Goal: Find specific page/section: Find specific page/section

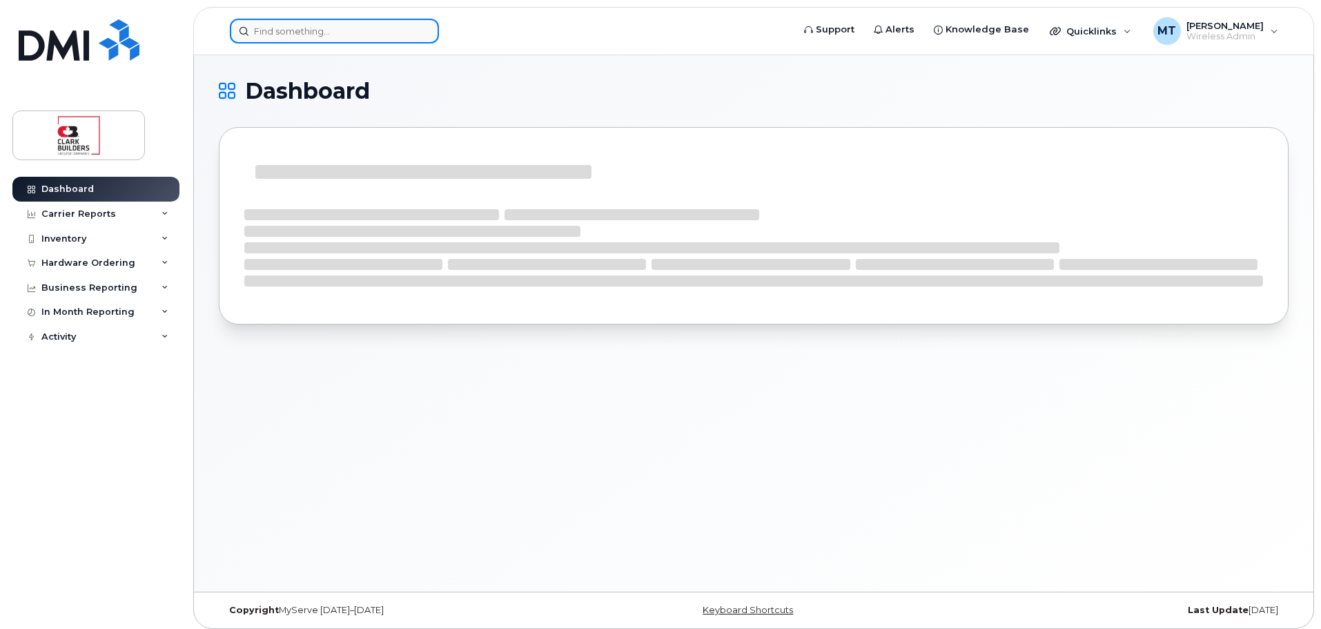
click at [306, 40] on input at bounding box center [334, 31] width 209 height 25
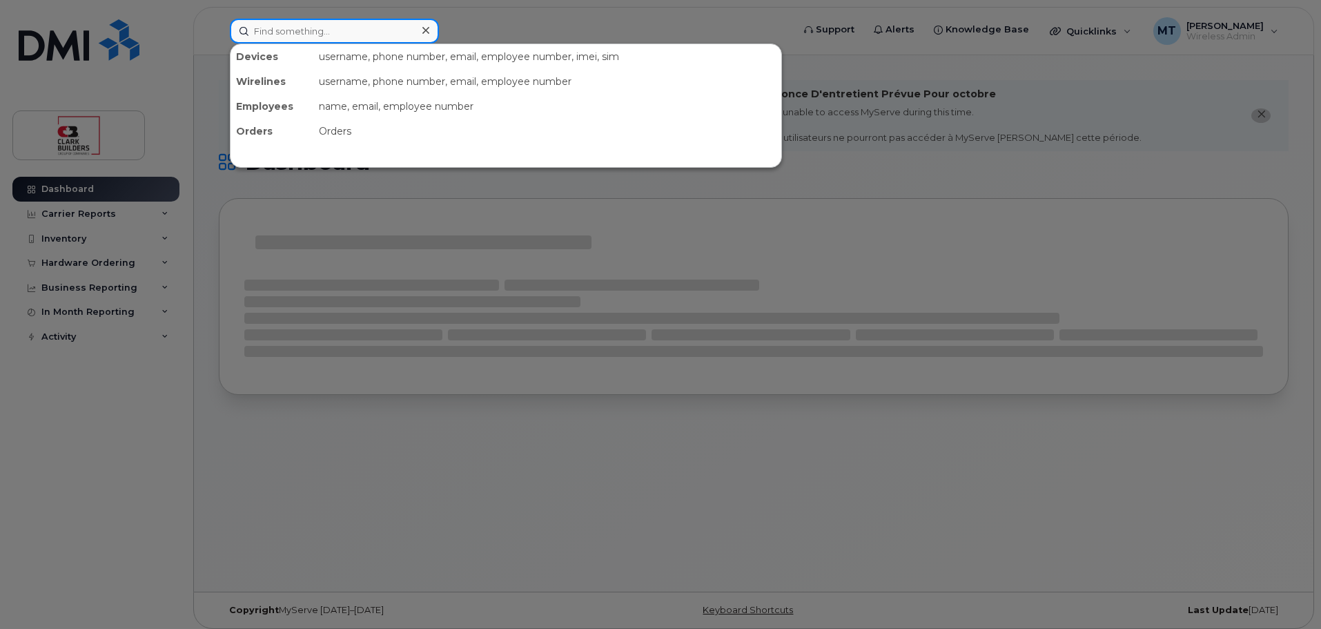
click at [304, 38] on input at bounding box center [334, 31] width 209 height 25
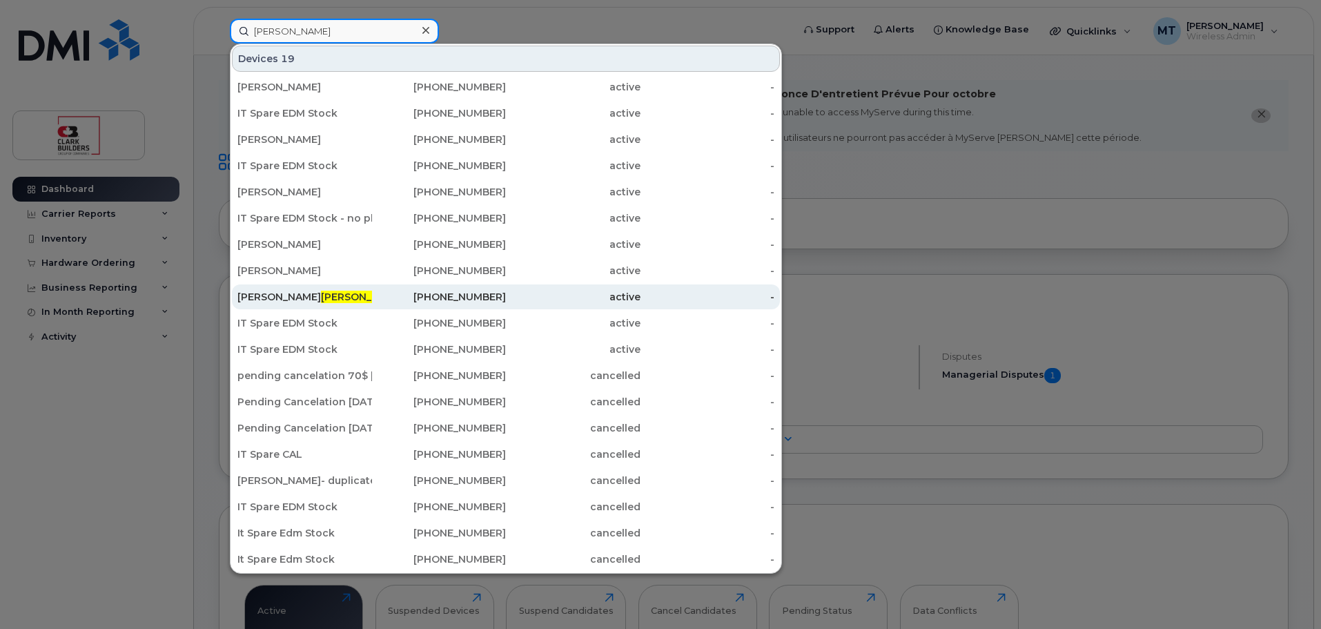
type input "[PERSON_NAME]"
click at [321, 297] on span "[PERSON_NAME]" at bounding box center [363, 297] width 84 height 12
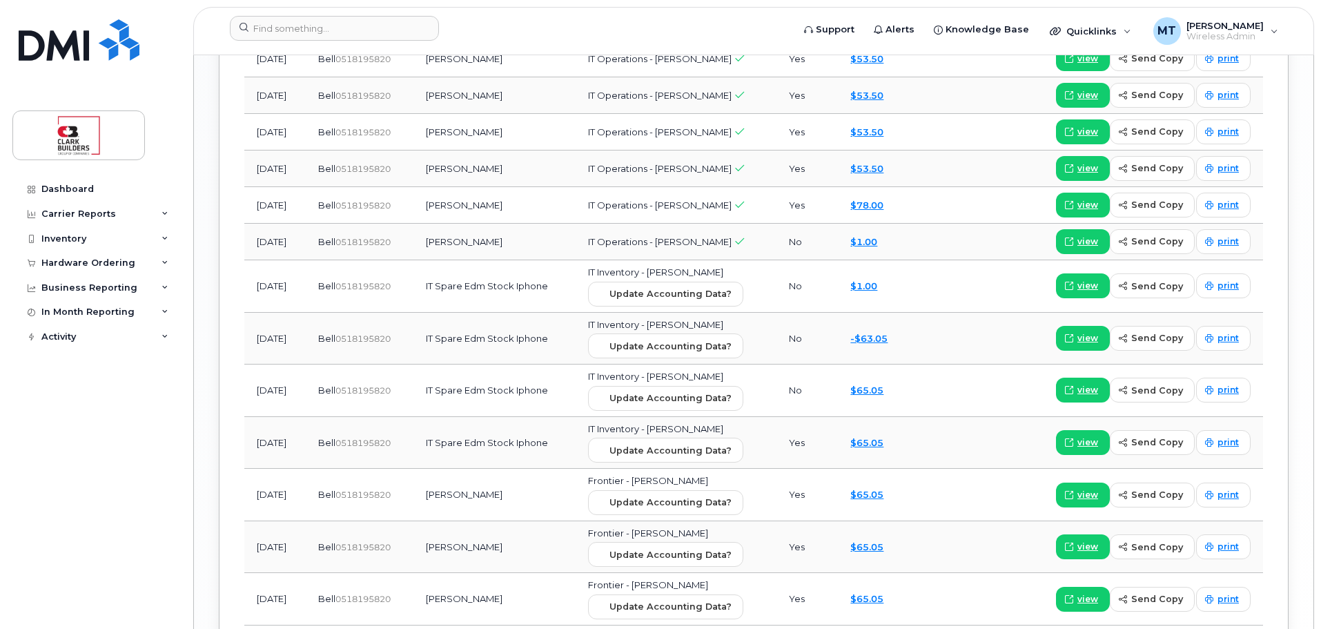
scroll to position [1923, 0]
